Goal: Browse casually: Explore the website without a specific task or goal

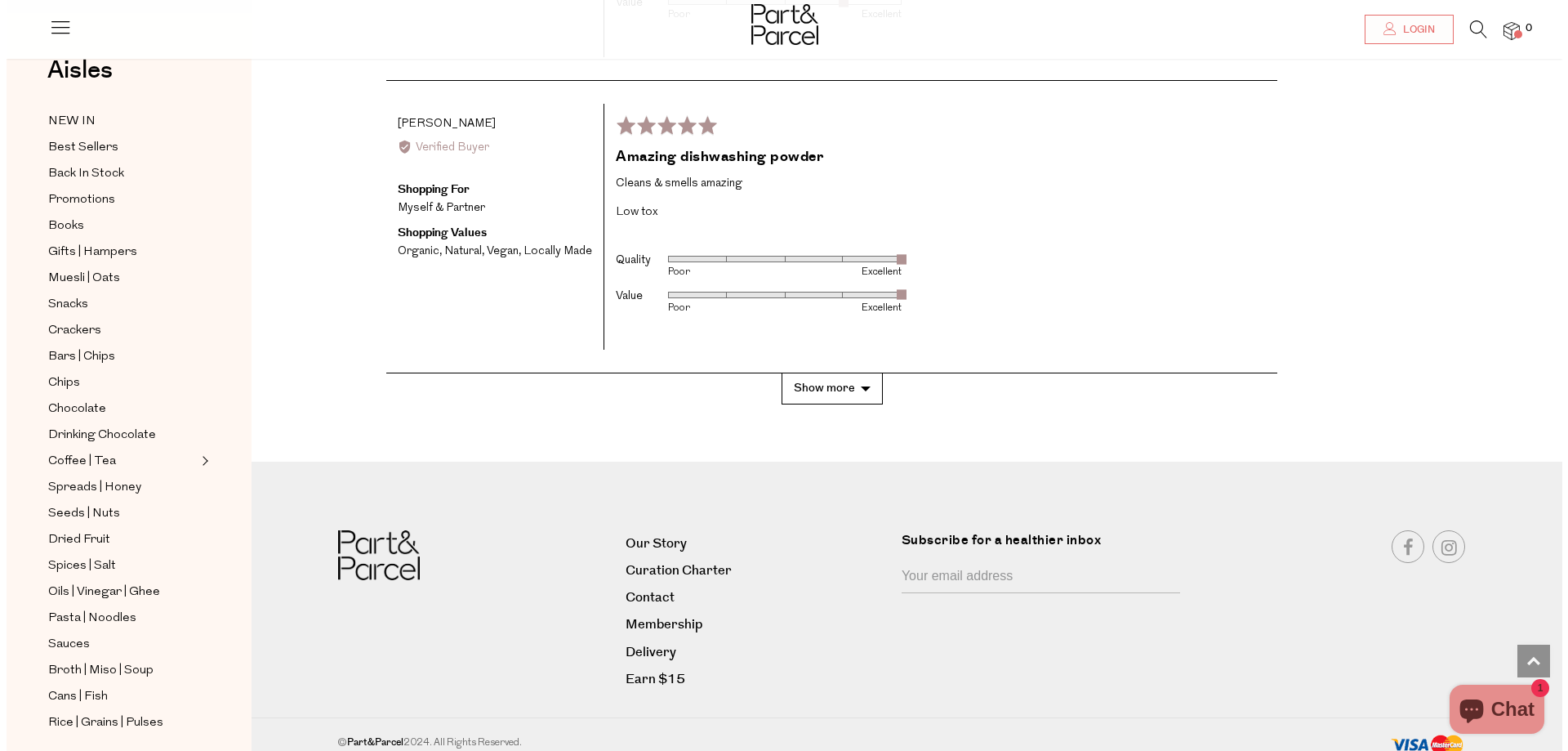
scroll to position [3285, 0]
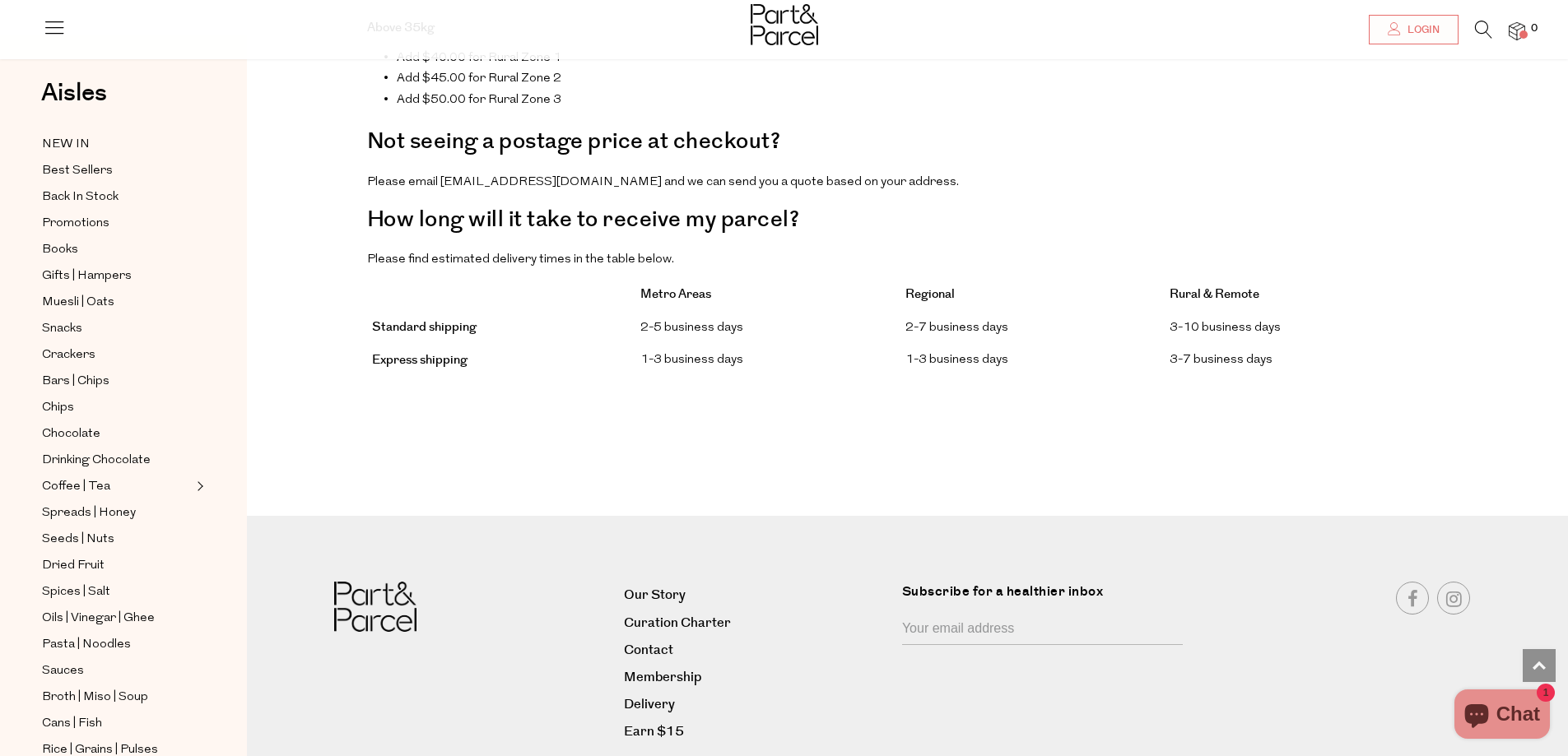
scroll to position [1307, 0]
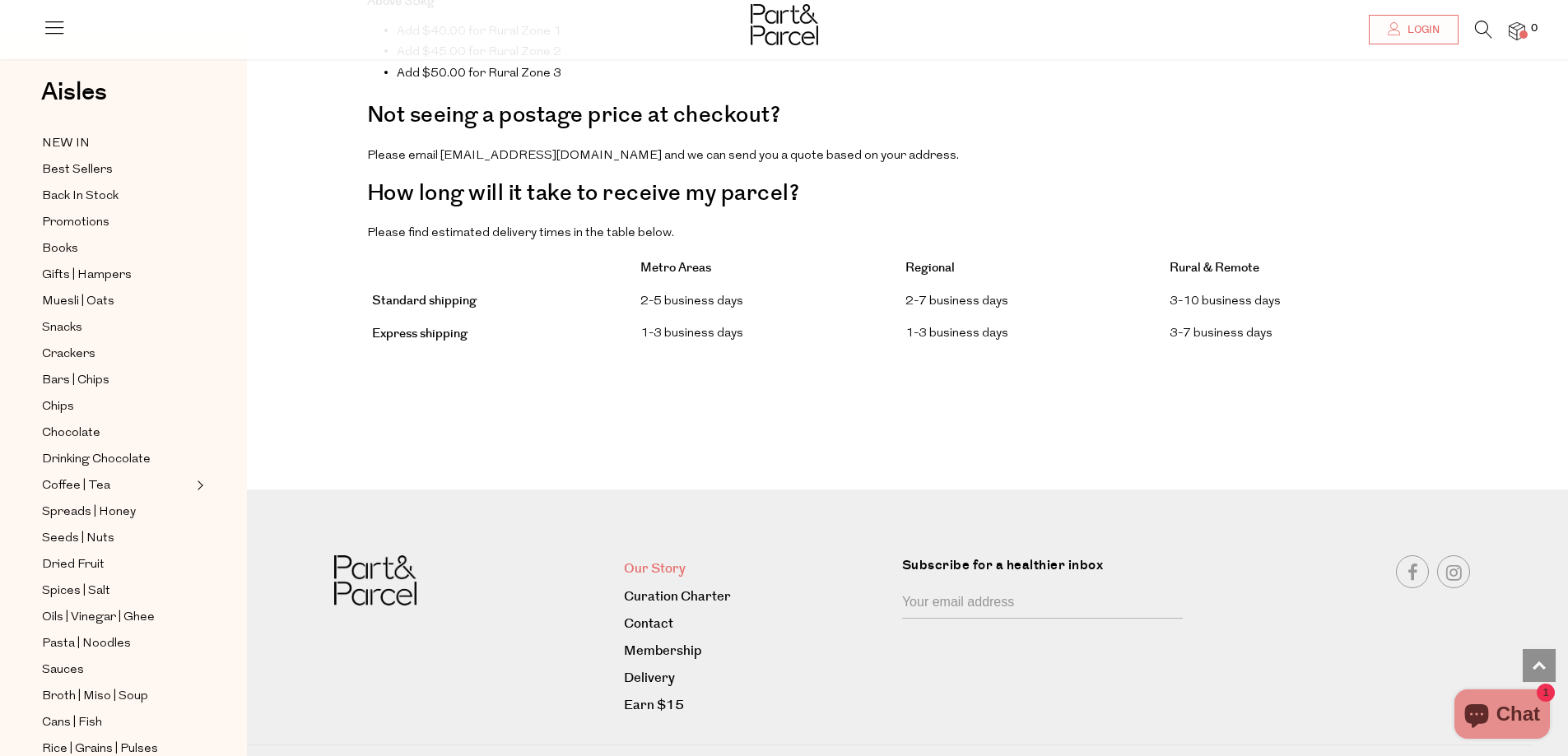
click at [665, 558] on link "Our Story" at bounding box center [756, 568] width 266 height 23
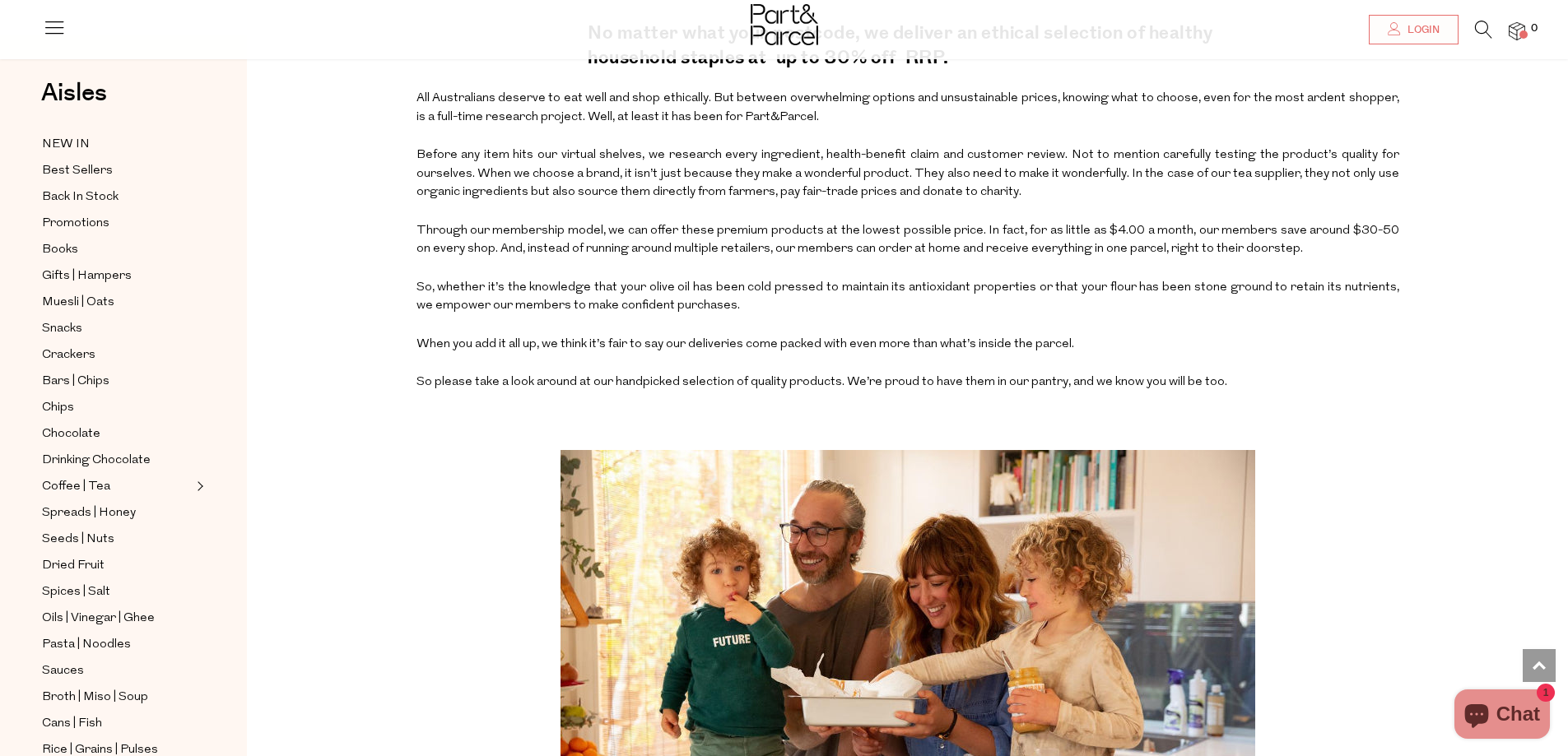
scroll to position [740, 0]
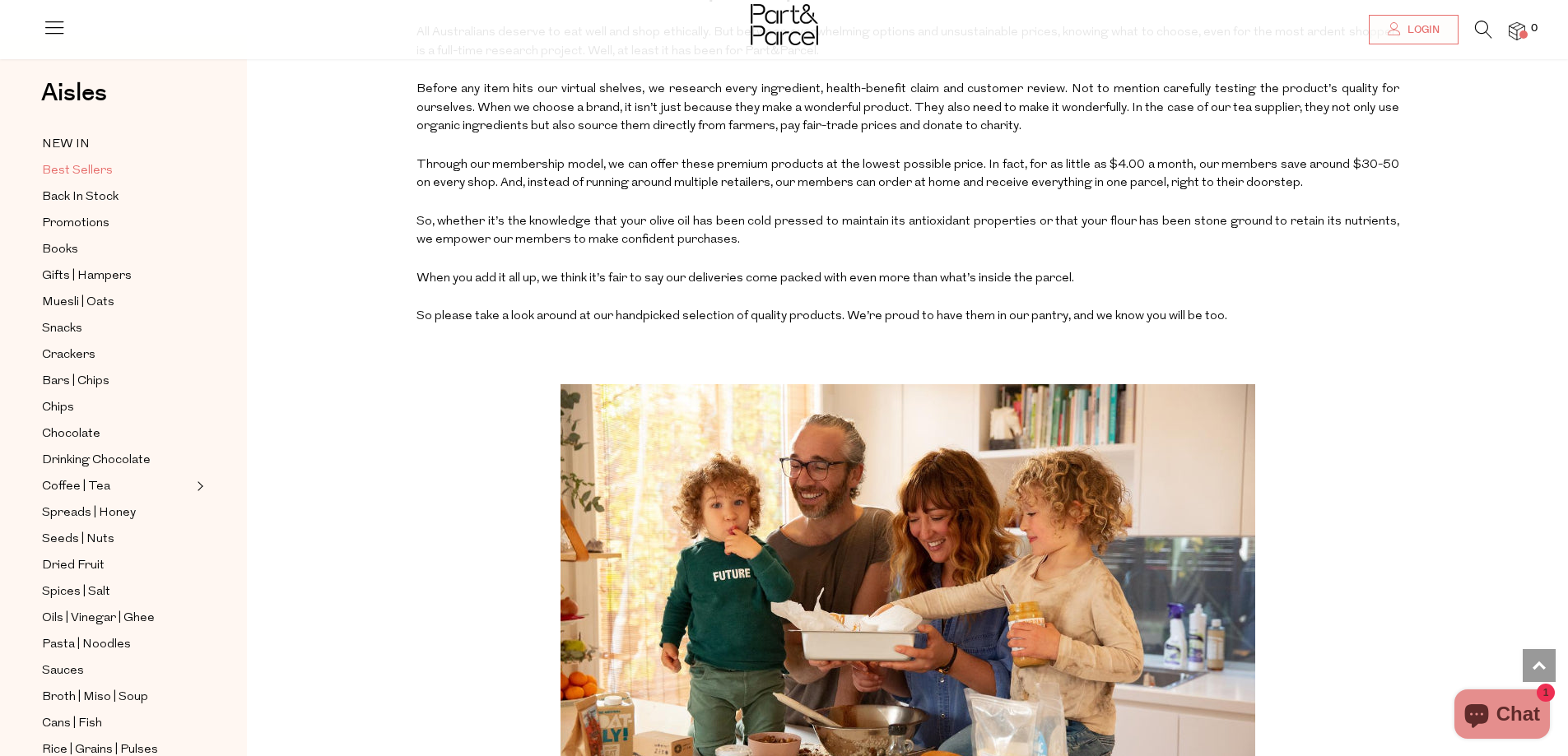
click at [64, 168] on span "Best Sellers" at bounding box center [78, 171] width 71 height 20
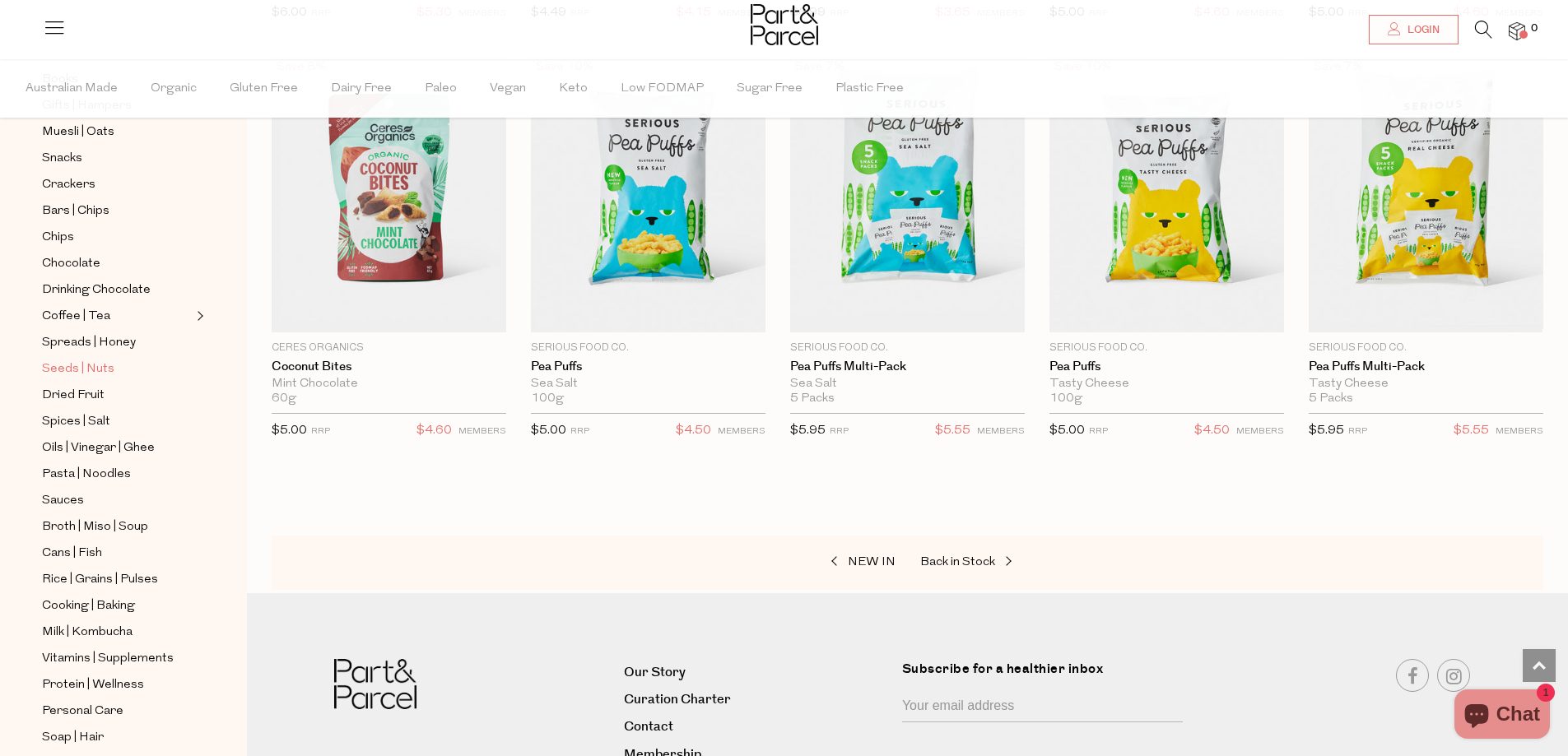
scroll to position [388, 0]
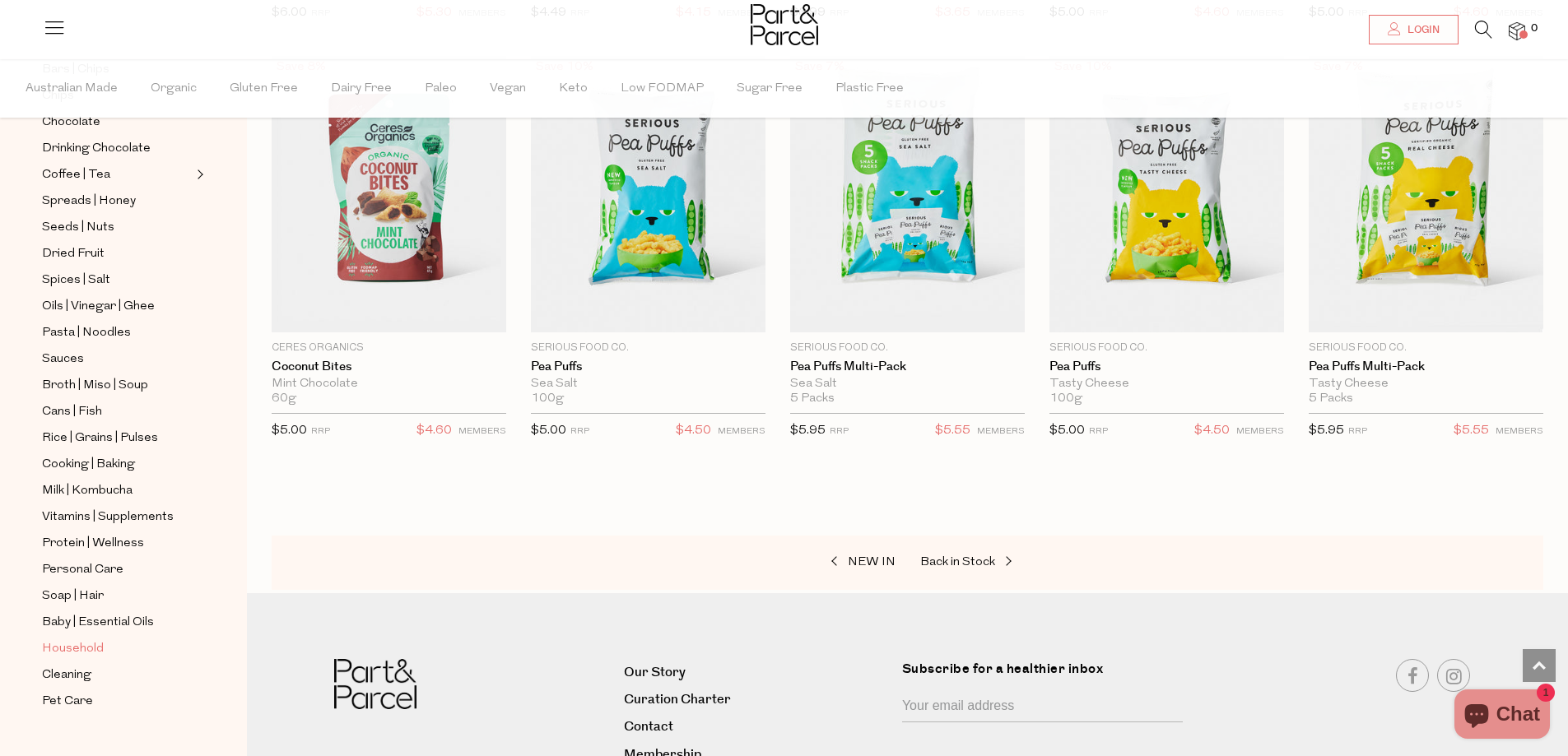
click at [82, 640] on span "Household" at bounding box center [73, 649] width 62 height 20
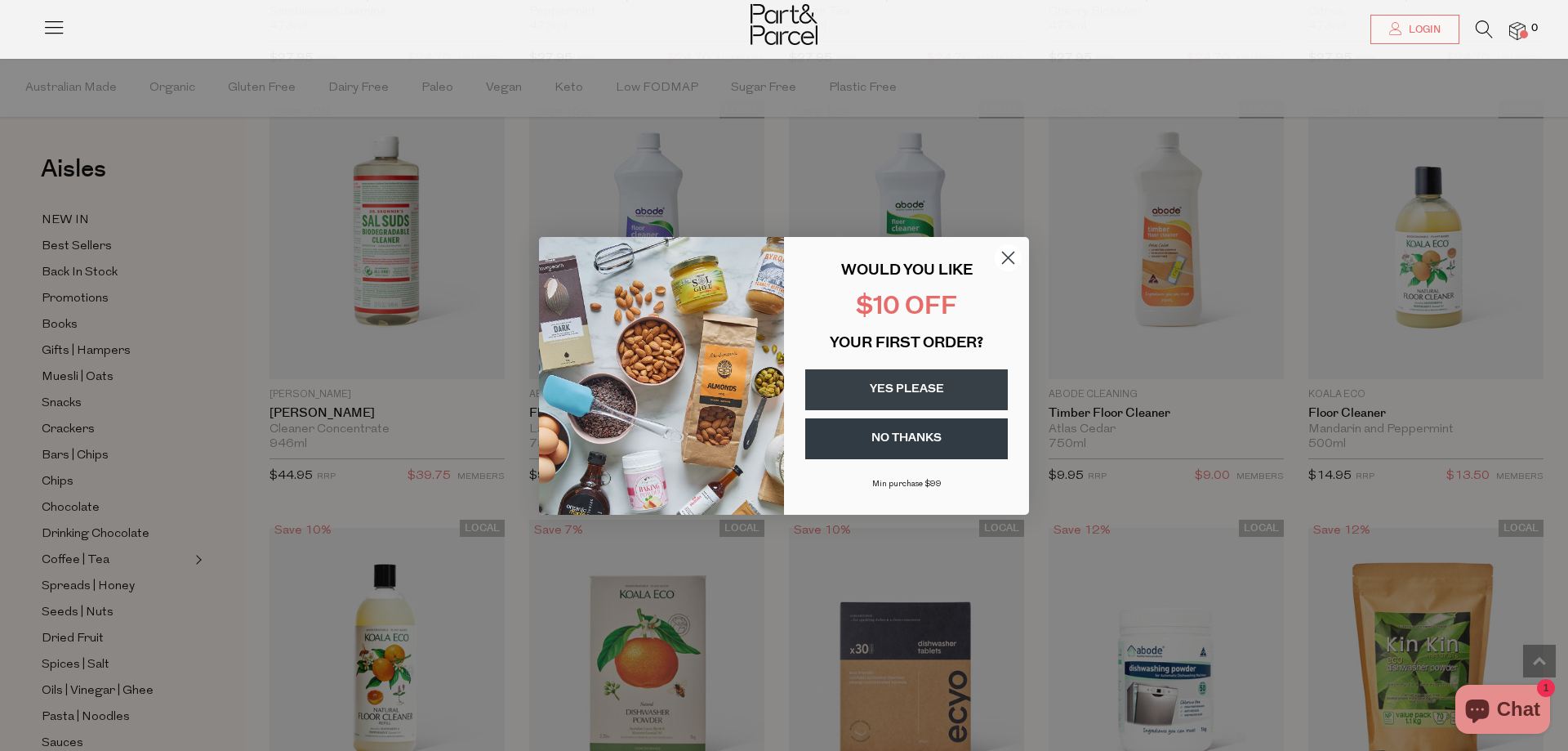
scroll to position [1887, 0]
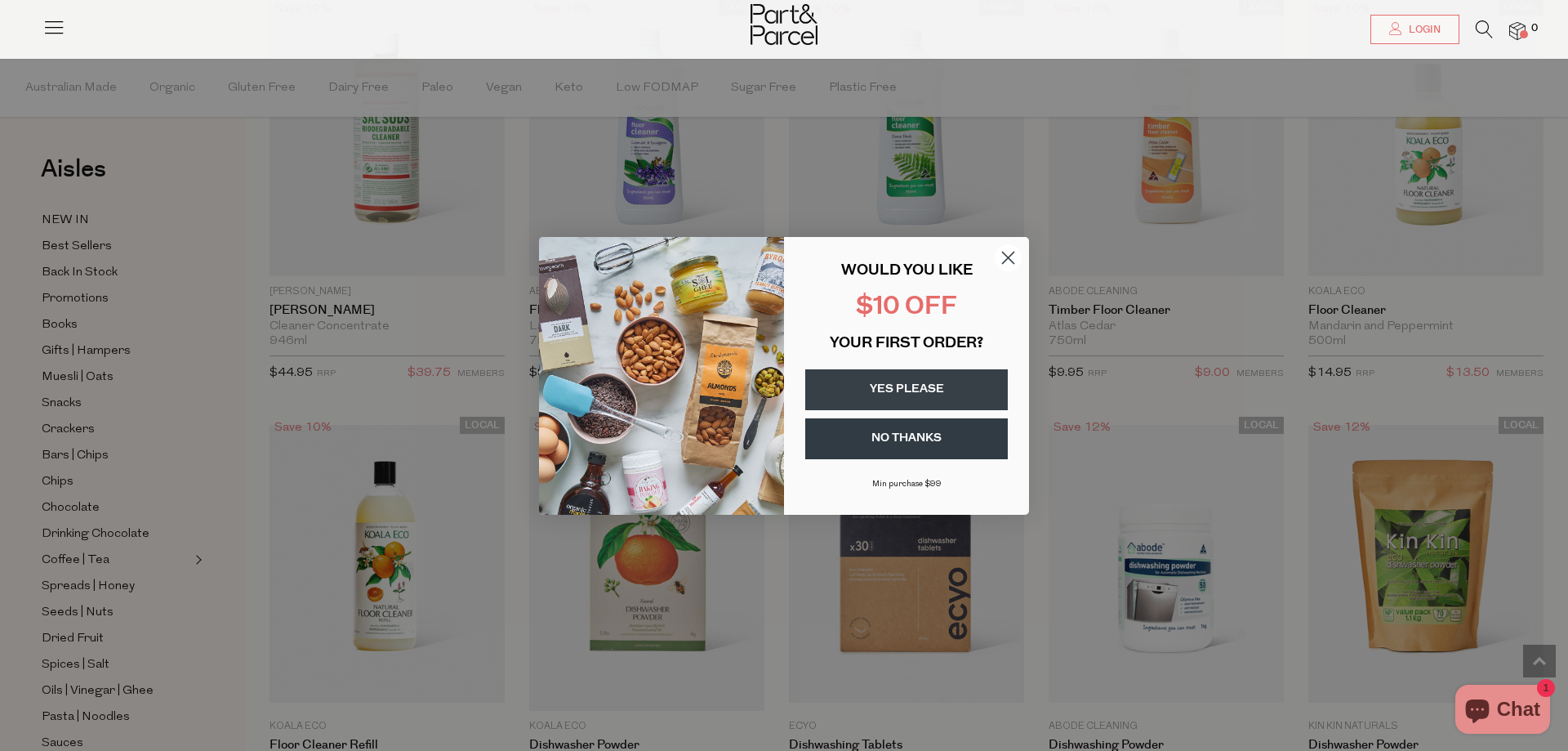
click at [1008, 262] on circle "Close dialog" at bounding box center [1008, 257] width 27 height 27
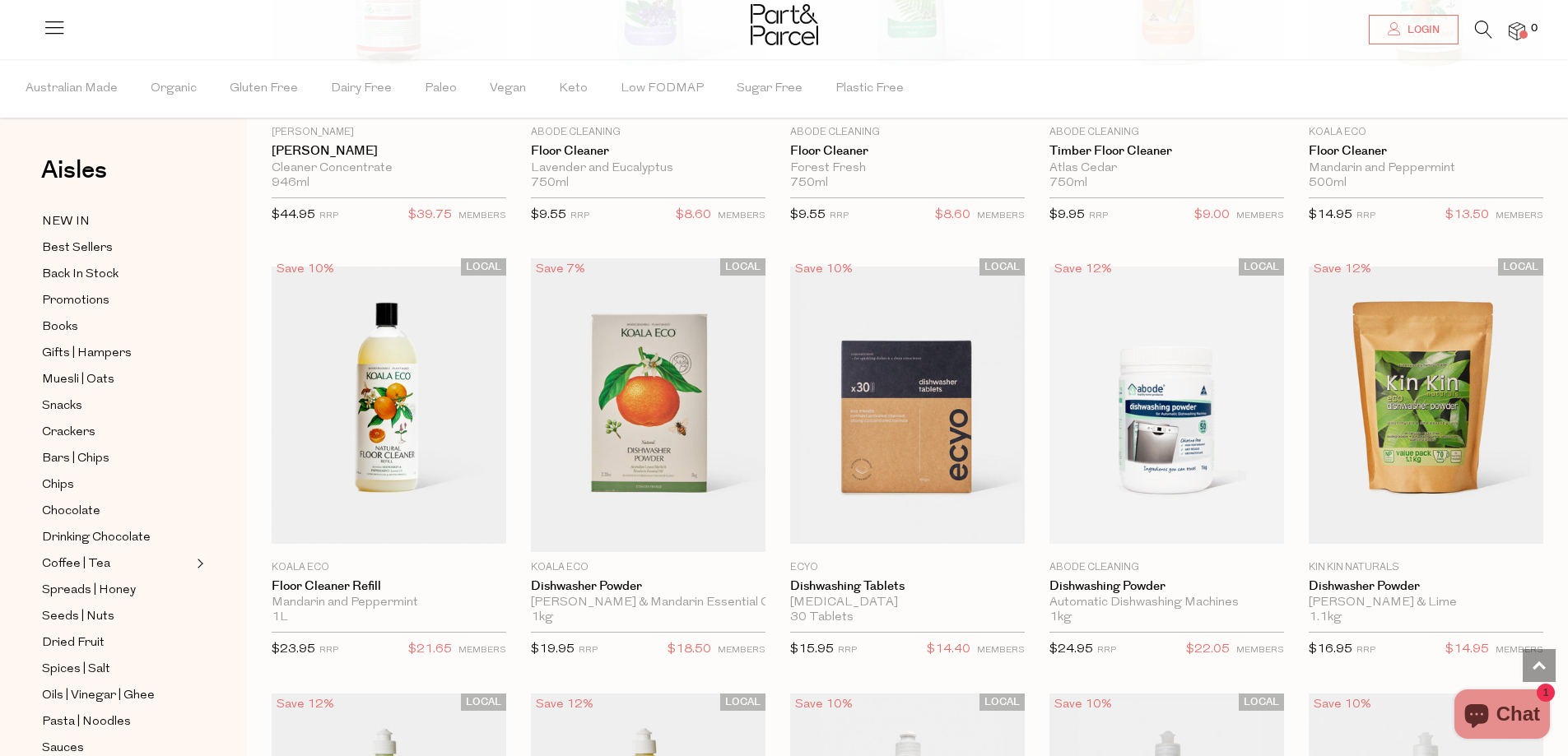
scroll to position [2053, 0]
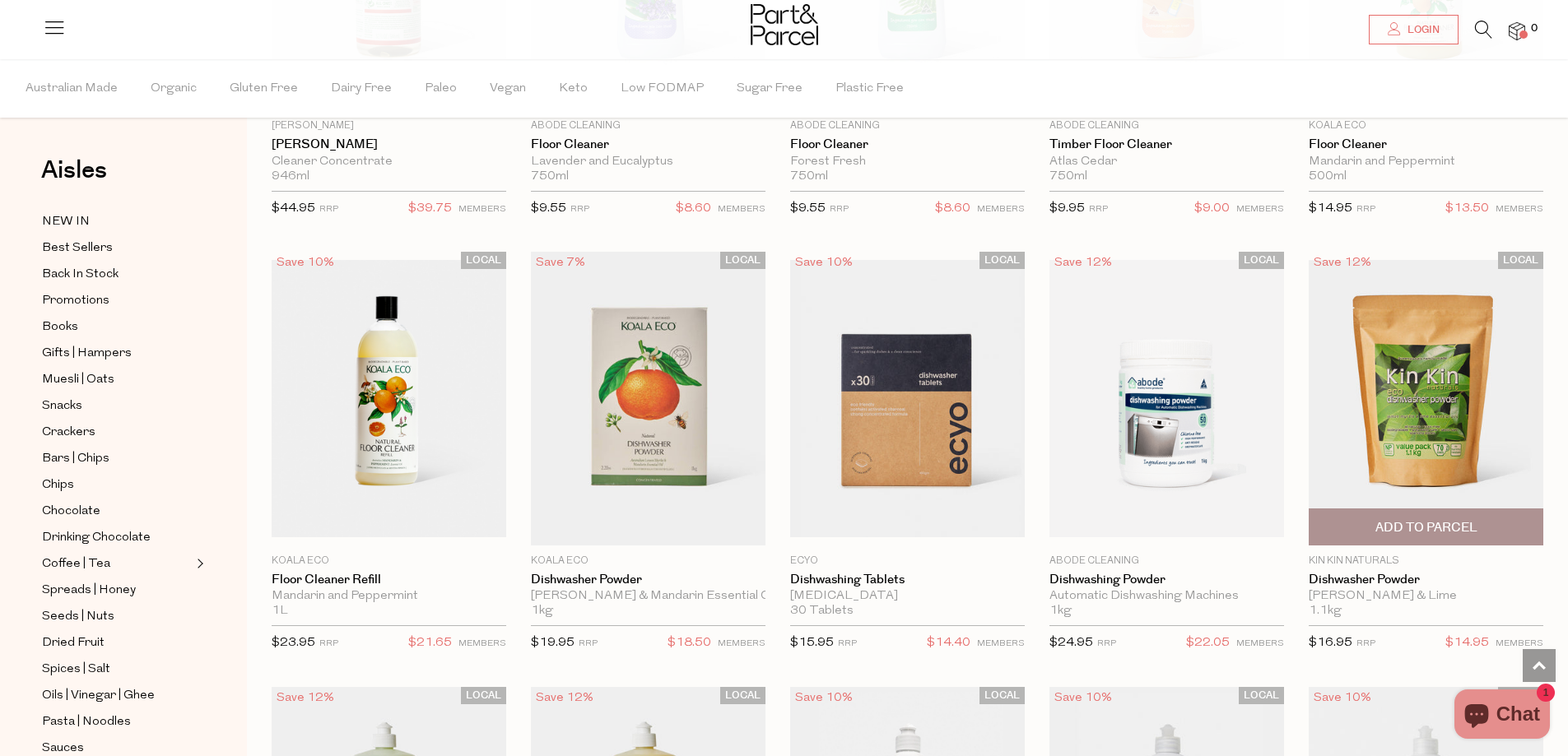
click at [1471, 521] on span "Add To Parcel" at bounding box center [1426, 528] width 102 height 18
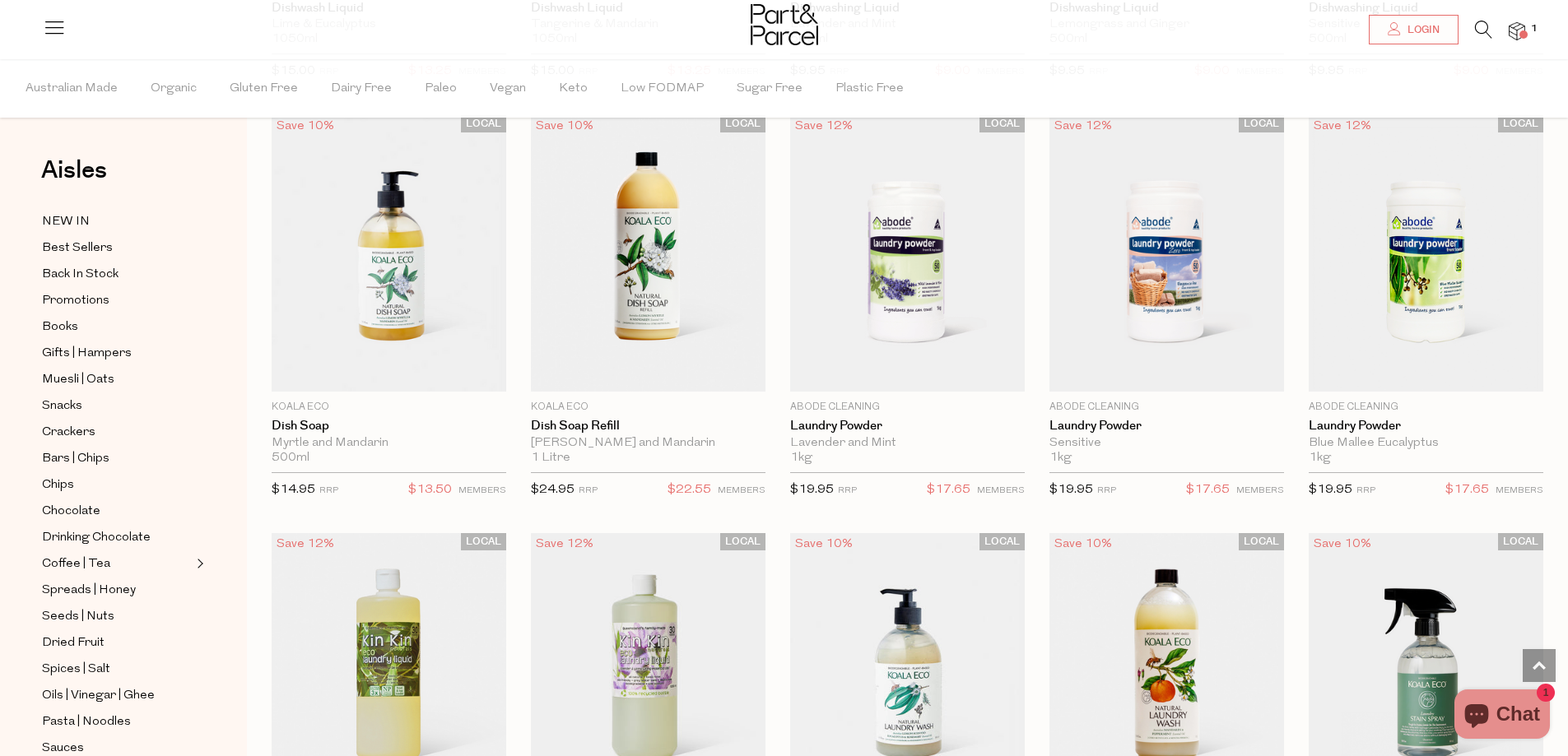
scroll to position [3123, 0]
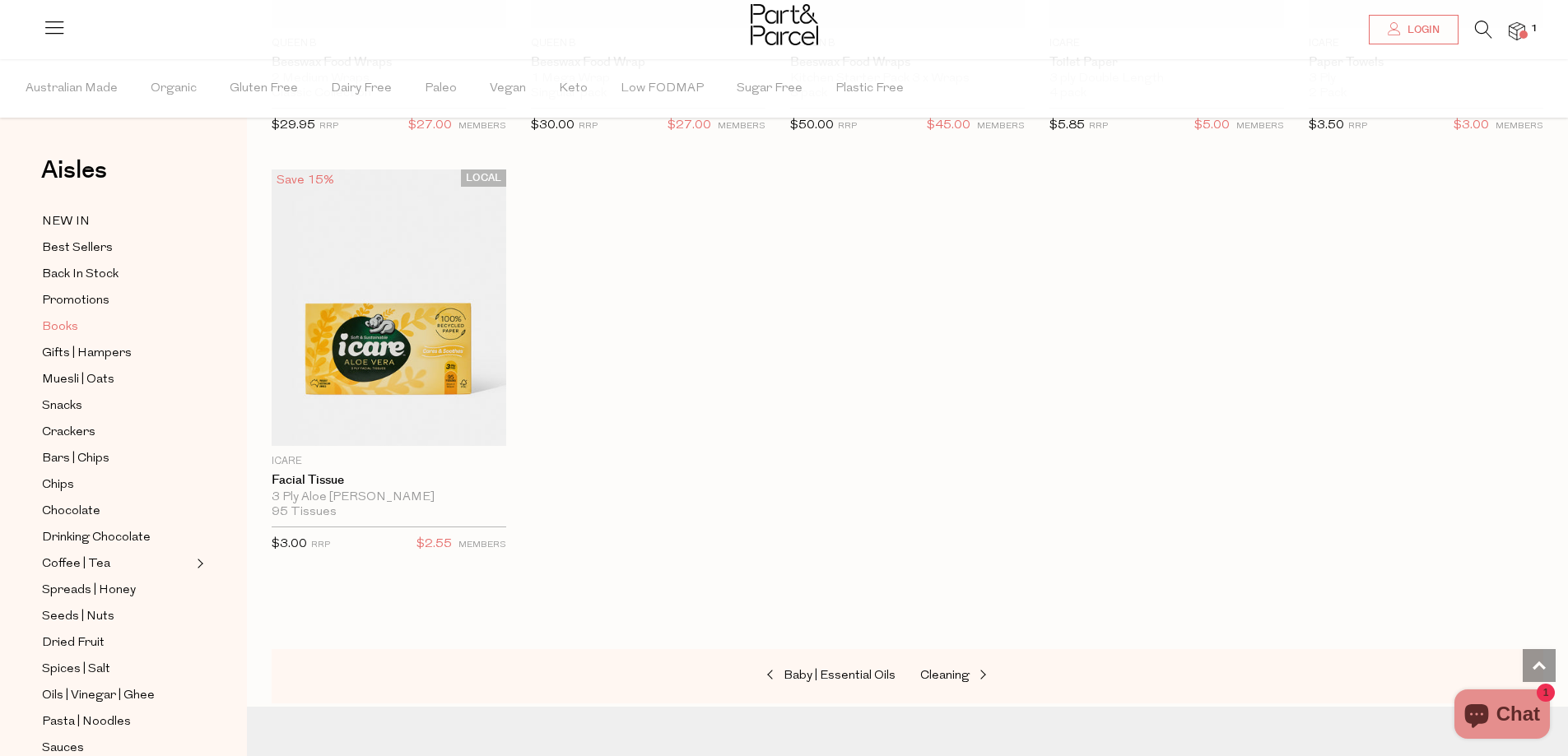
scroll to position [6808, 0]
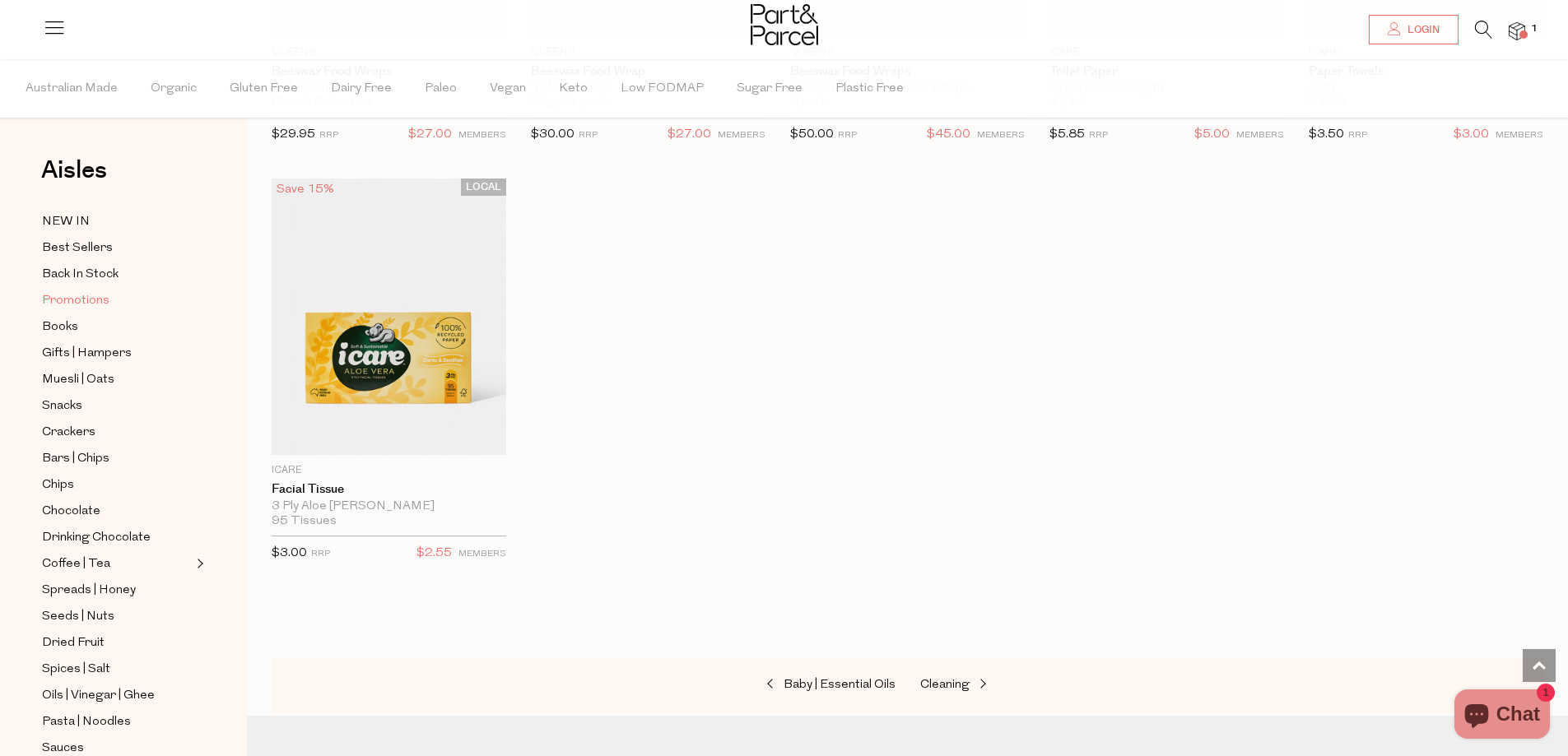
click at [62, 303] on span "Promotions" at bounding box center [76, 301] width 67 height 20
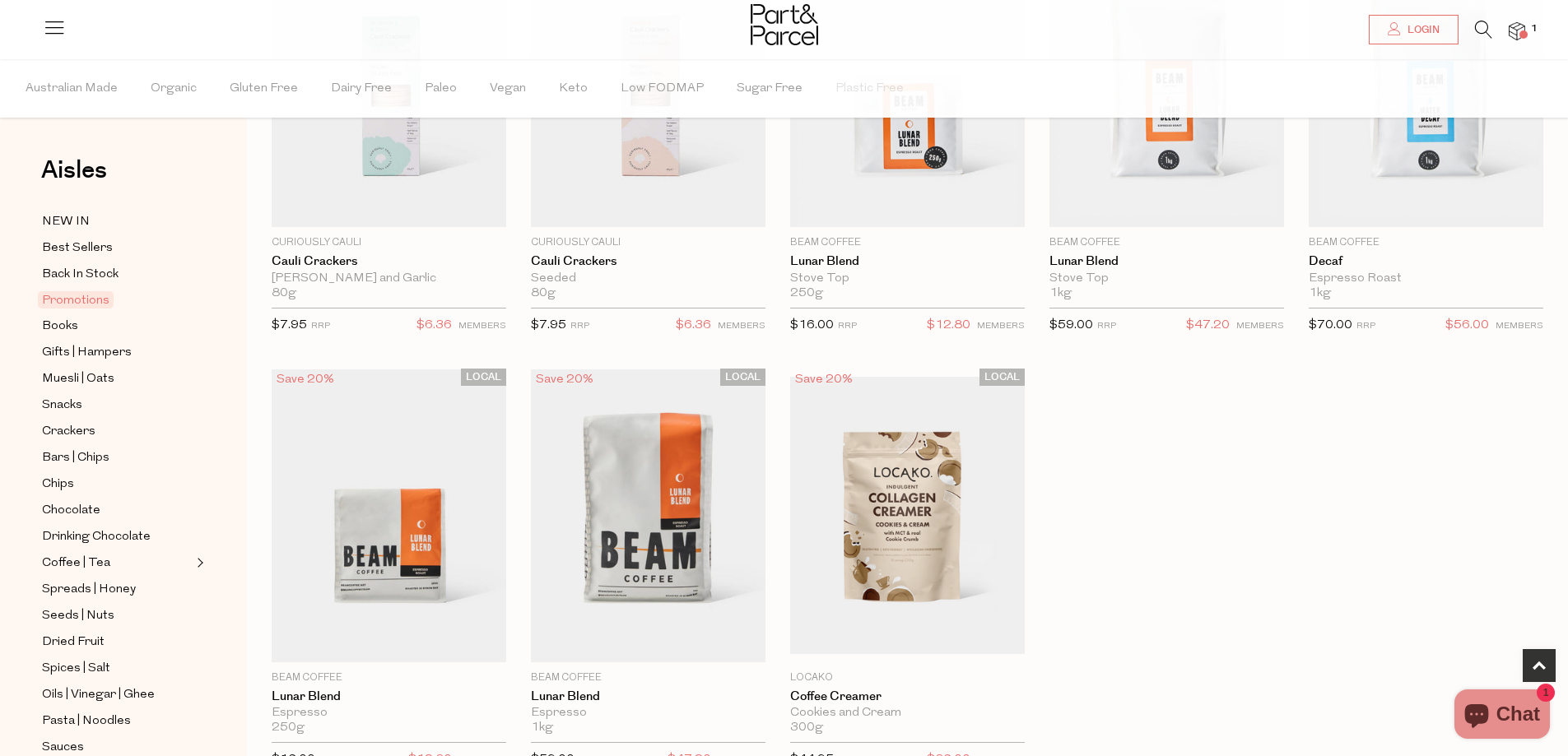
scroll to position [905, 0]
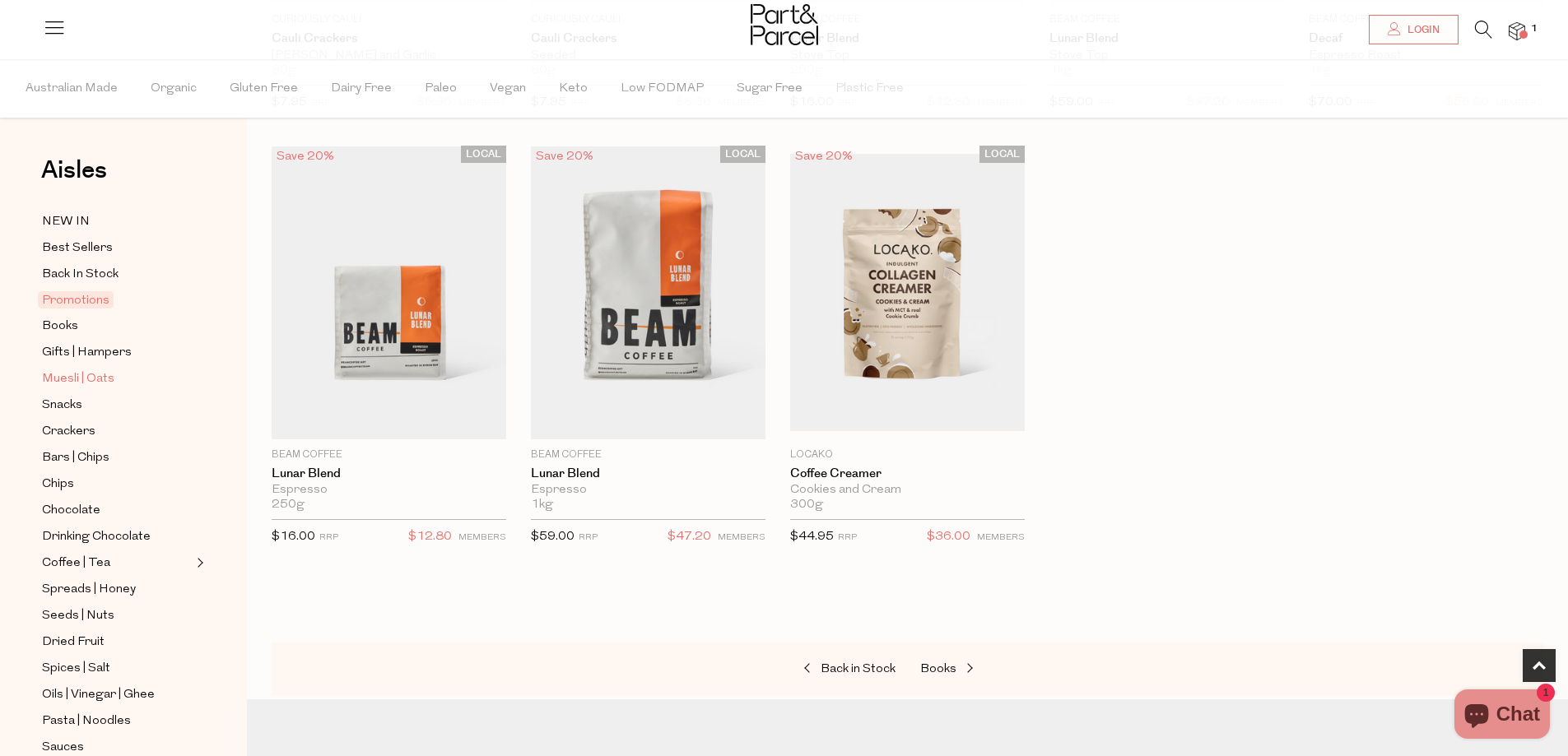
click at [62, 379] on span "Muesli | Oats" at bounding box center [78, 379] width 72 height 20
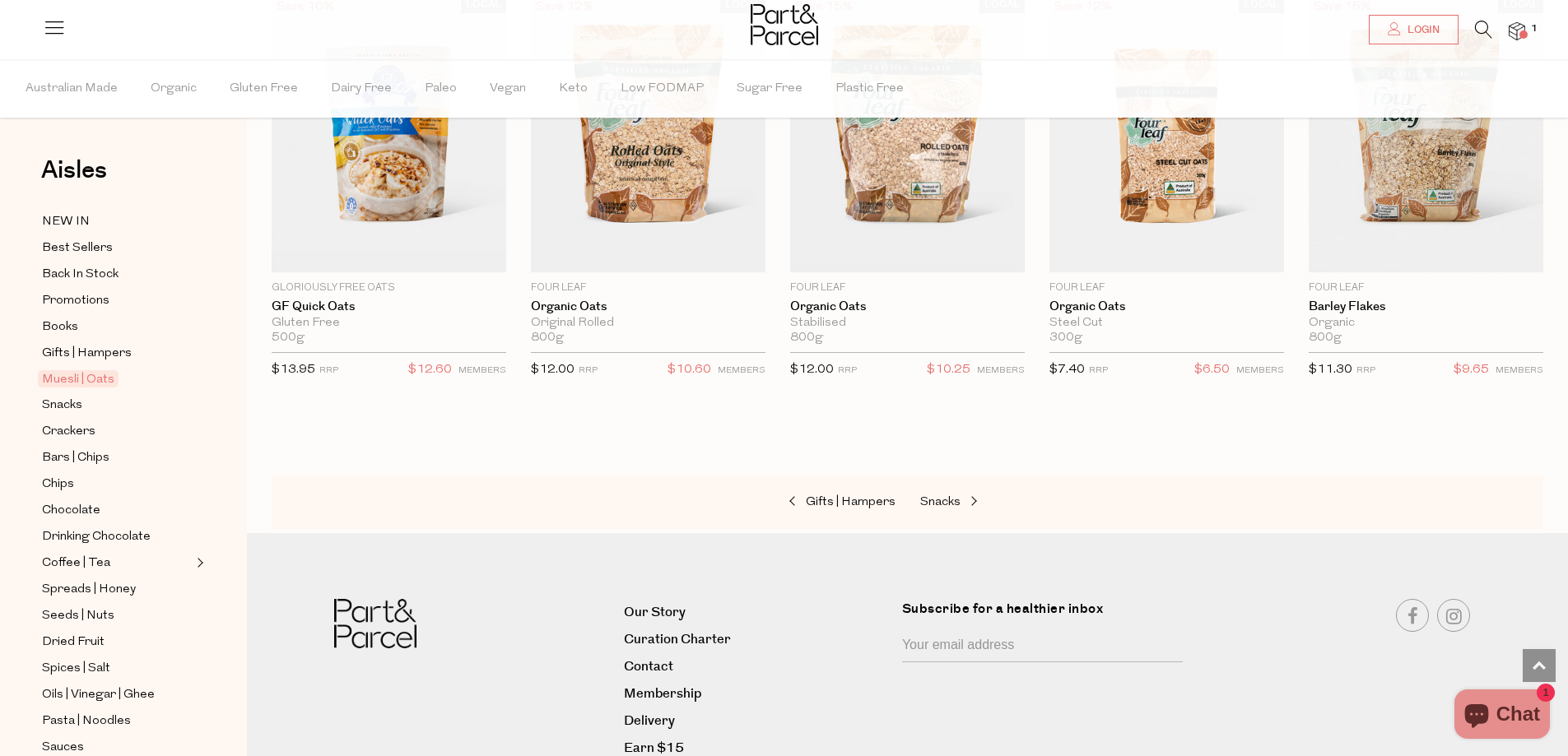
scroll to position [4031, 0]
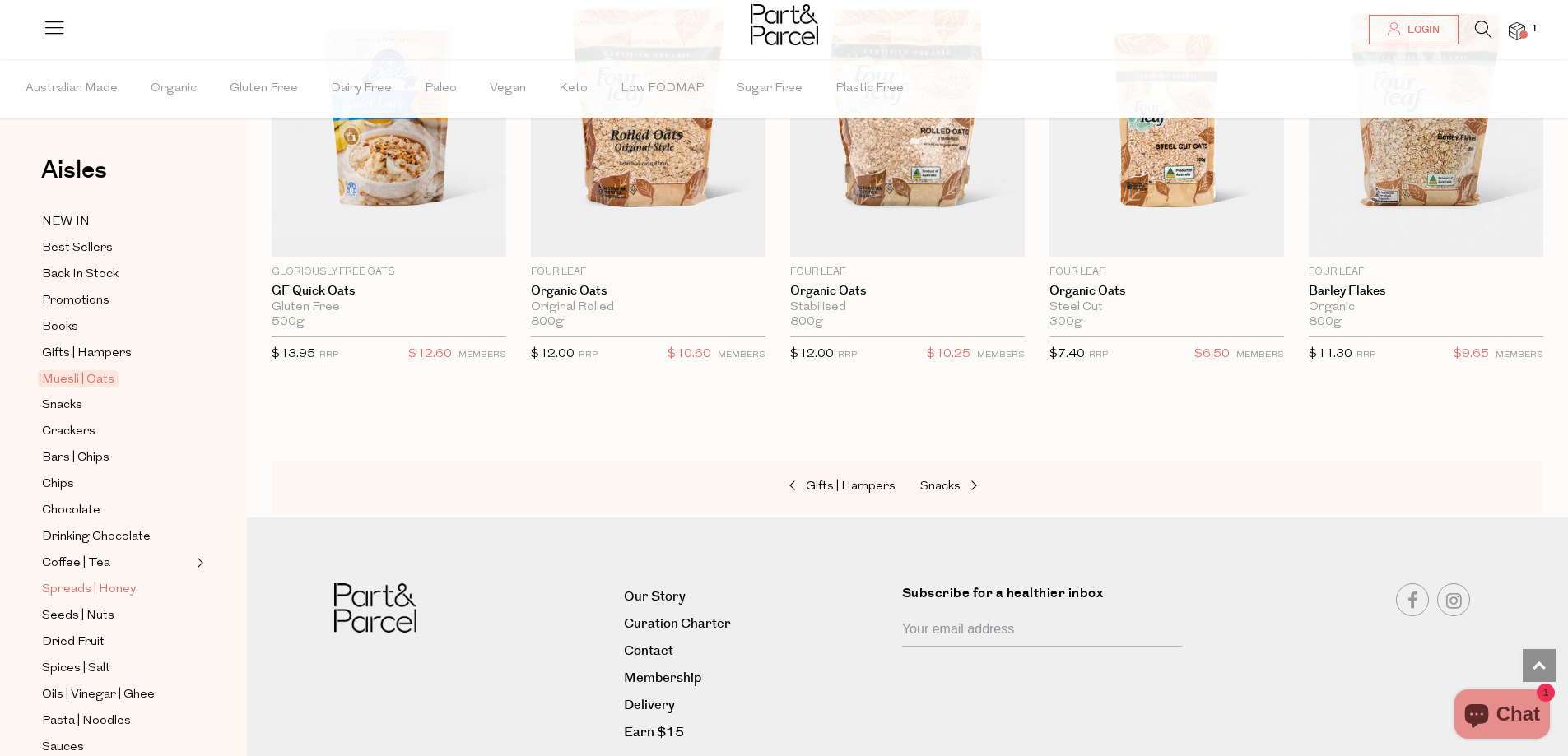
click at [53, 580] on span "Spreads | Honey" at bounding box center [89, 590] width 94 height 20
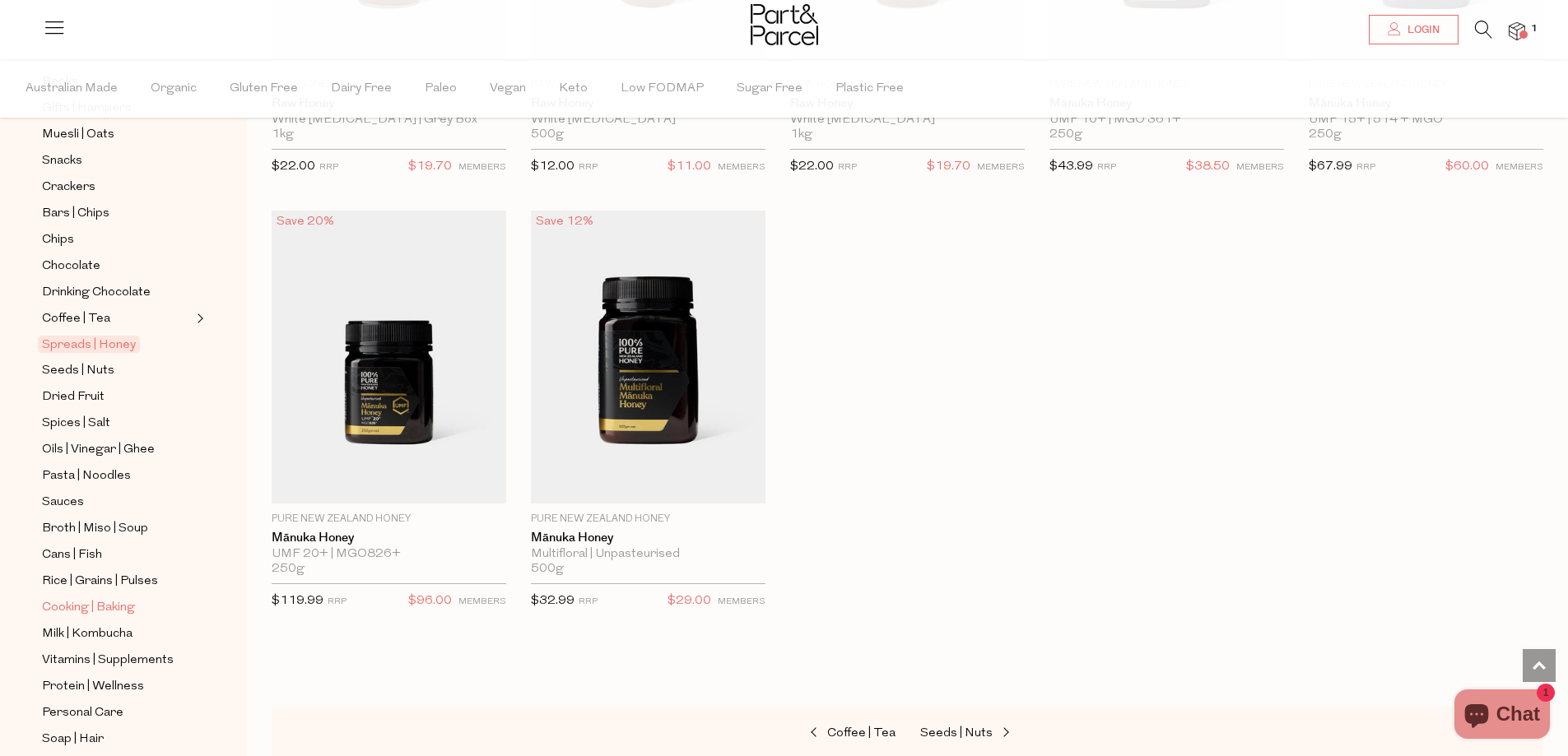
scroll to position [247, 0]
click at [90, 386] on span "Dried Fruit" at bounding box center [73, 396] width 62 height 20
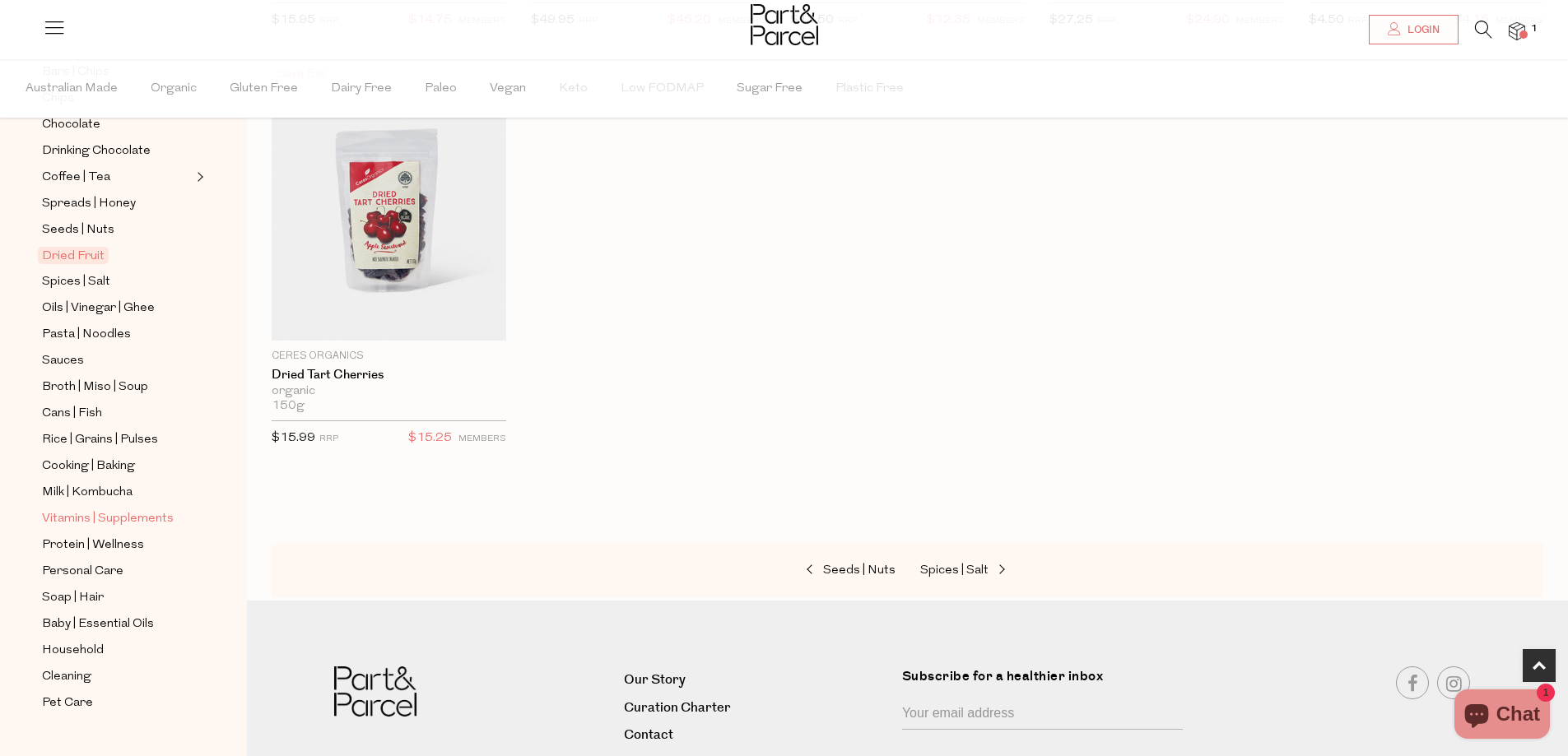
scroll to position [388, 0]
click at [123, 297] on span "Oils | Vinegar | Ghee" at bounding box center [99, 307] width 113 height 20
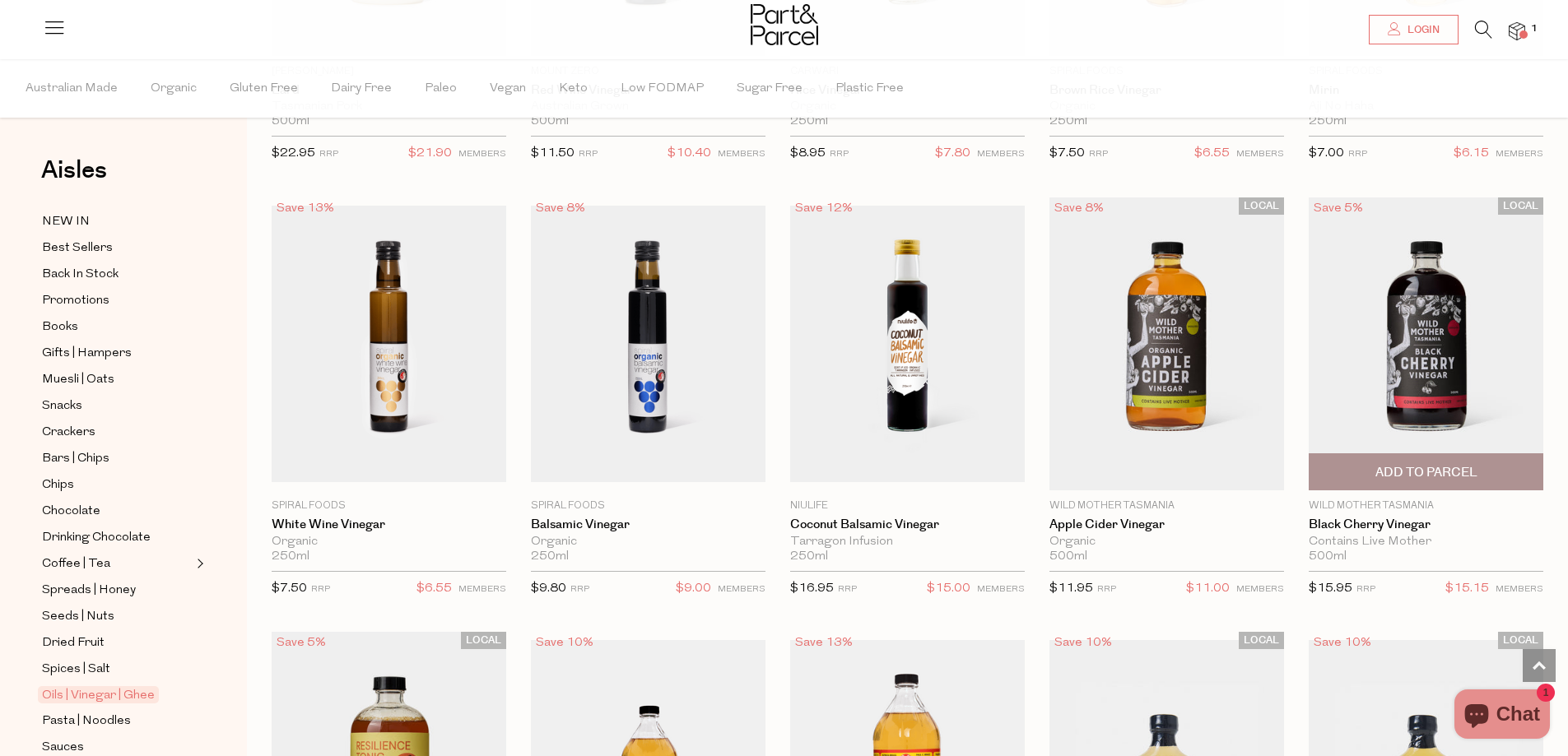
scroll to position [2961, 0]
